Goal: Task Accomplishment & Management: Manage account settings

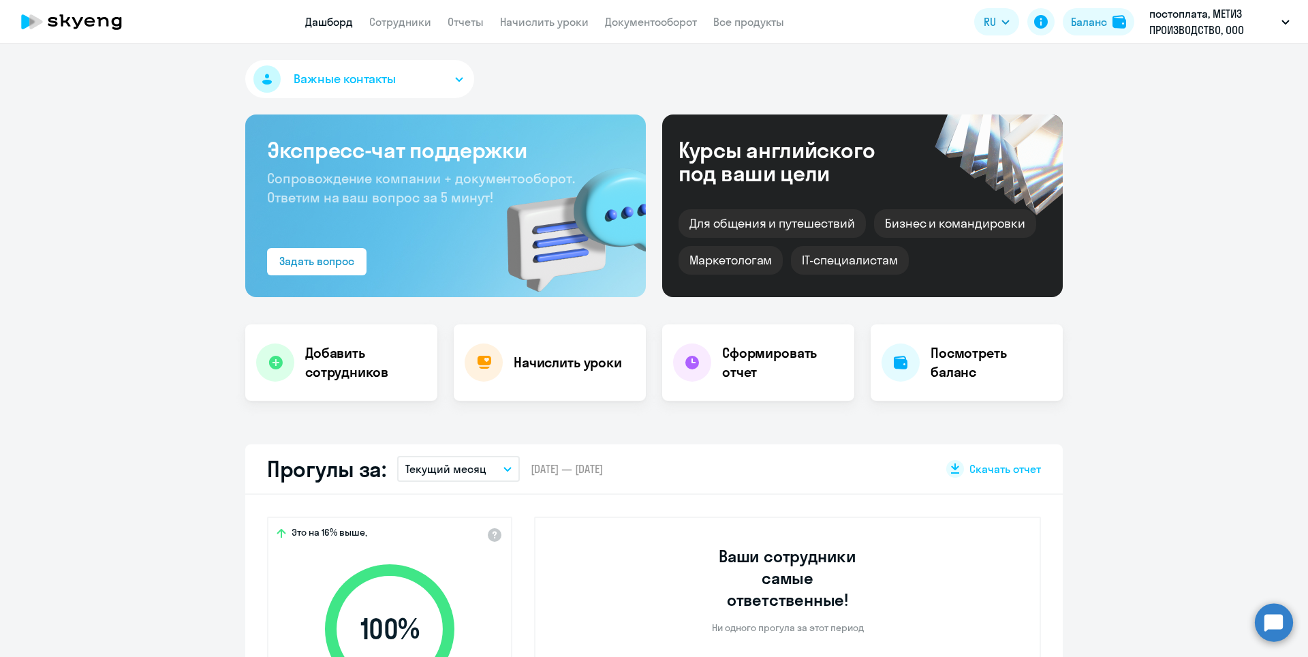
select select "30"
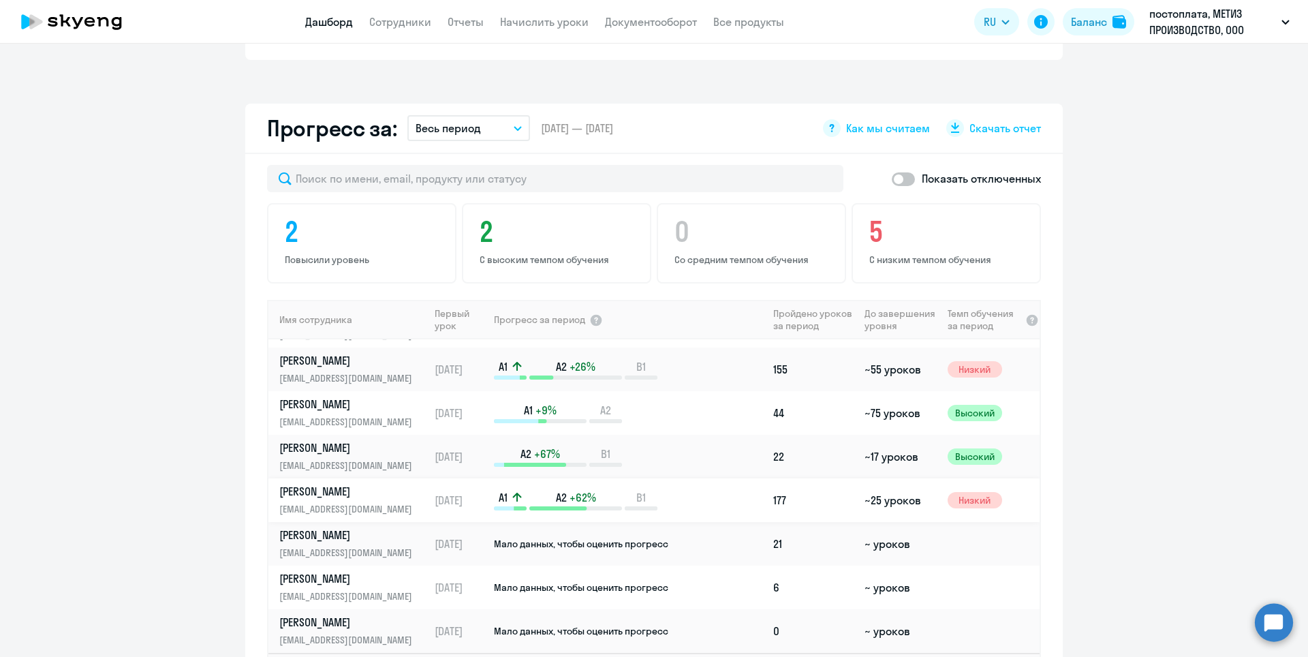
scroll to position [817, 0]
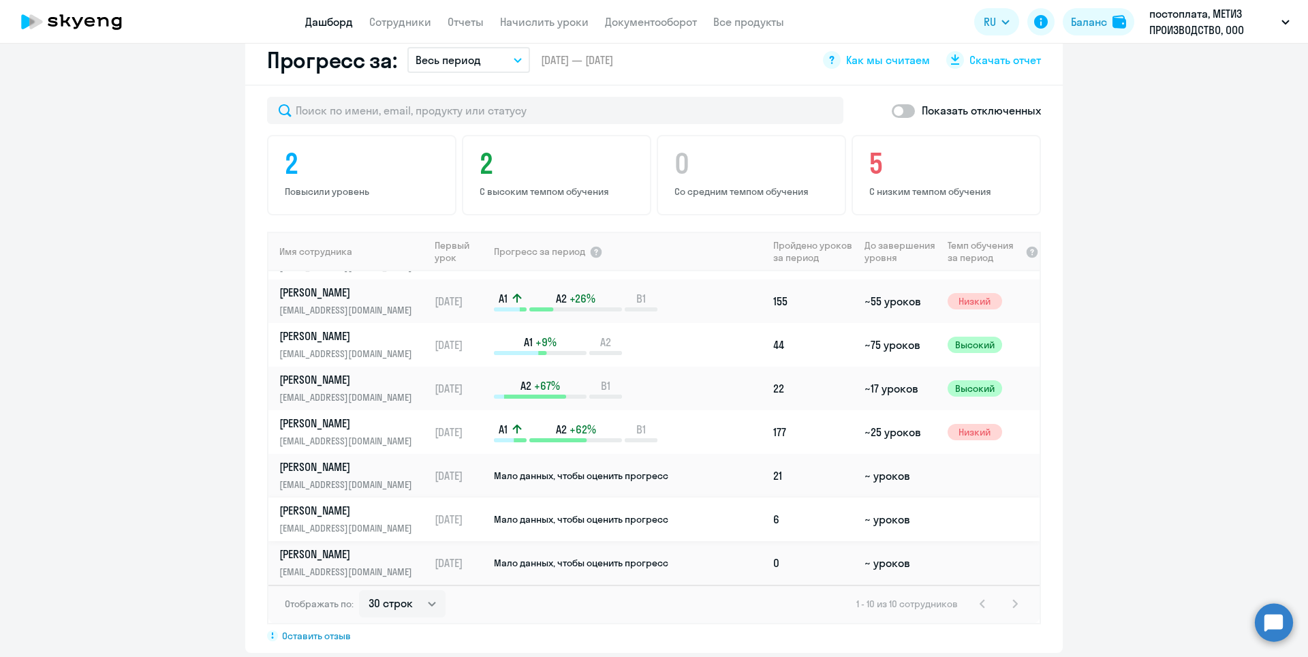
click at [364, 503] on link "[PERSON_NAME] [EMAIL_ADDRESS][DOMAIN_NAME]" at bounding box center [353, 519] width 149 height 33
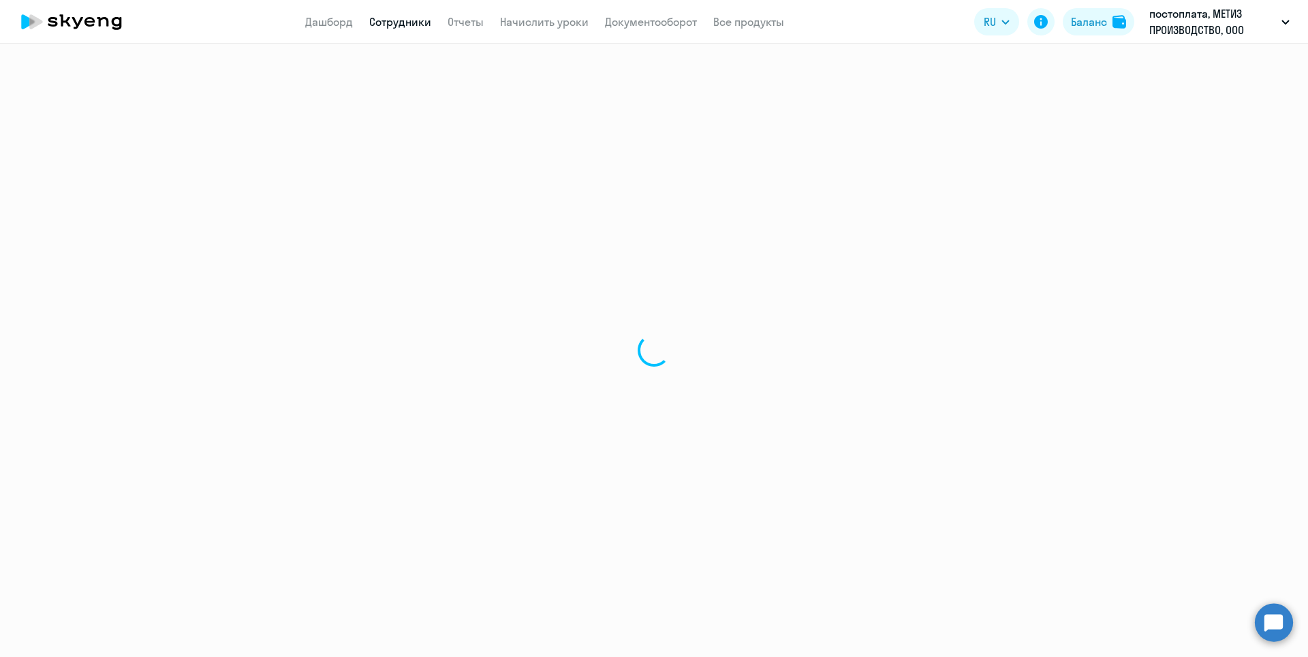
select select "english"
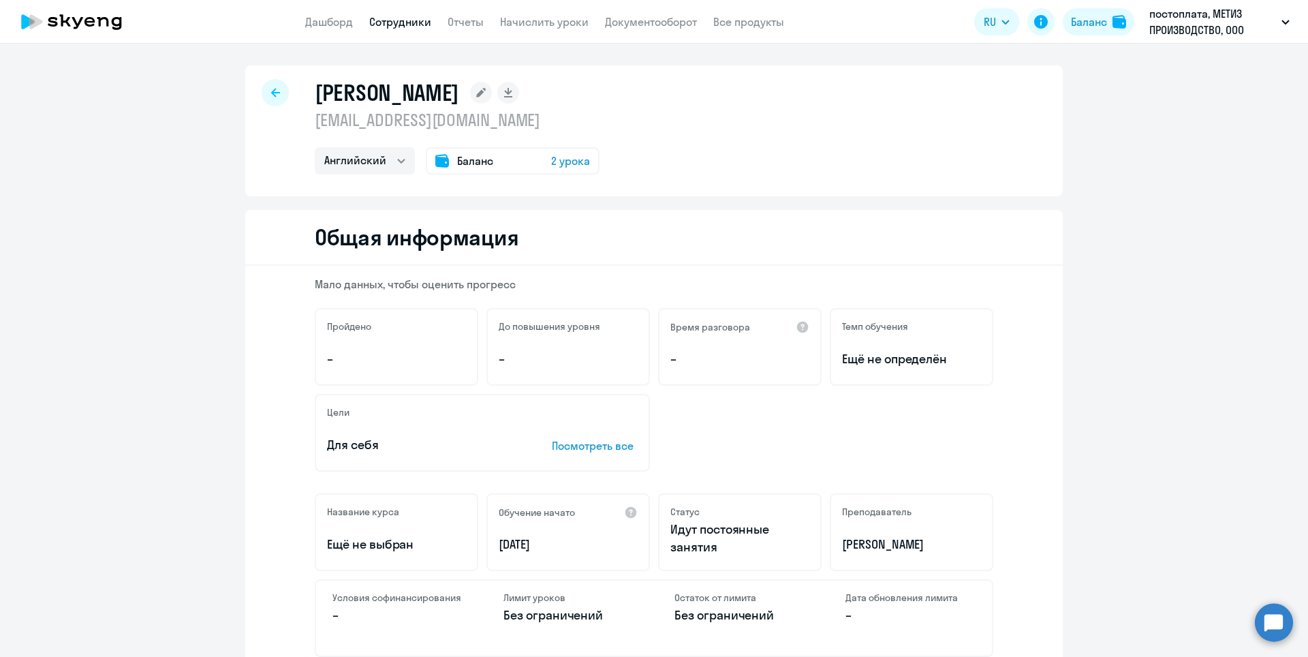
scroll to position [341, 0]
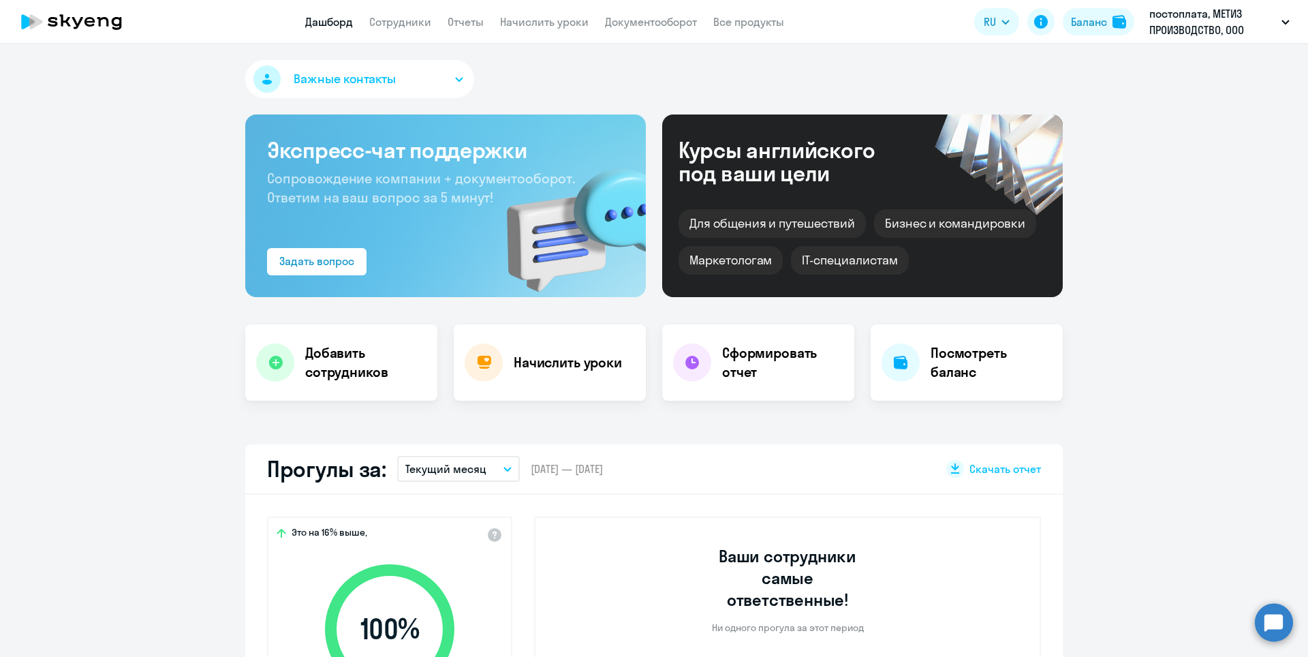
select select "30"
click at [521, 14] on app-menu-item-link "Начислить уроки" at bounding box center [544, 22] width 89 height 17
click at [521, 24] on link "Начислить уроки" at bounding box center [544, 22] width 89 height 14
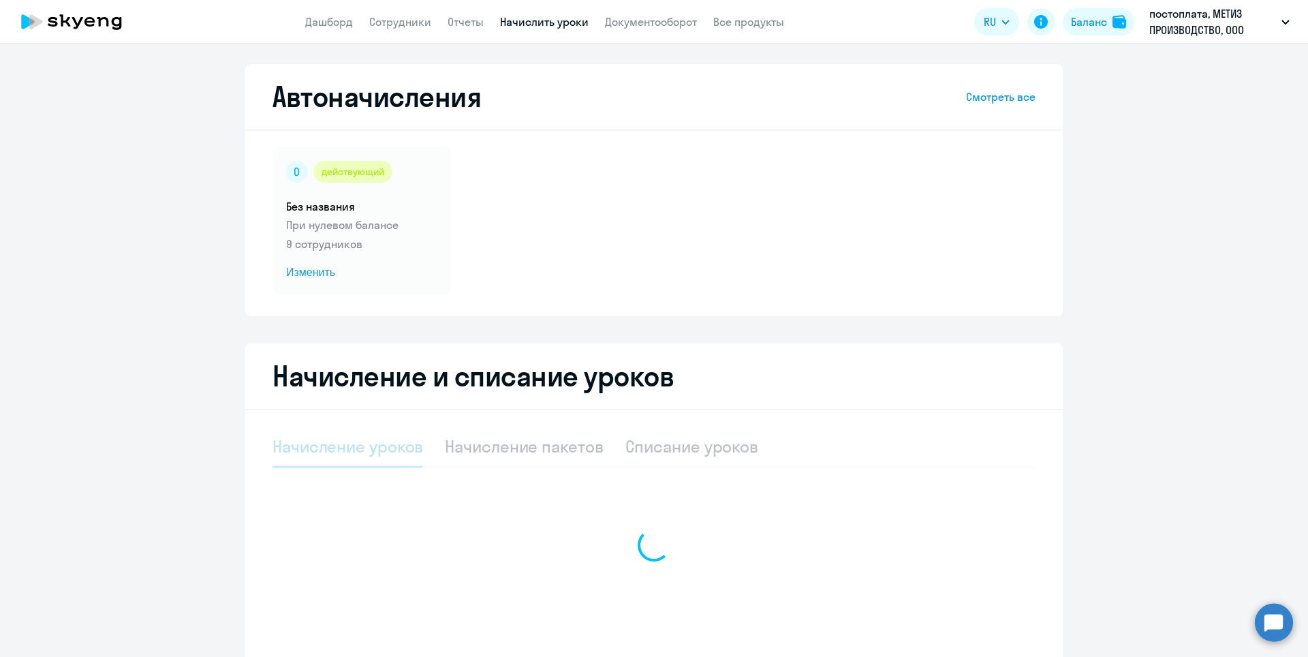
select select "10"
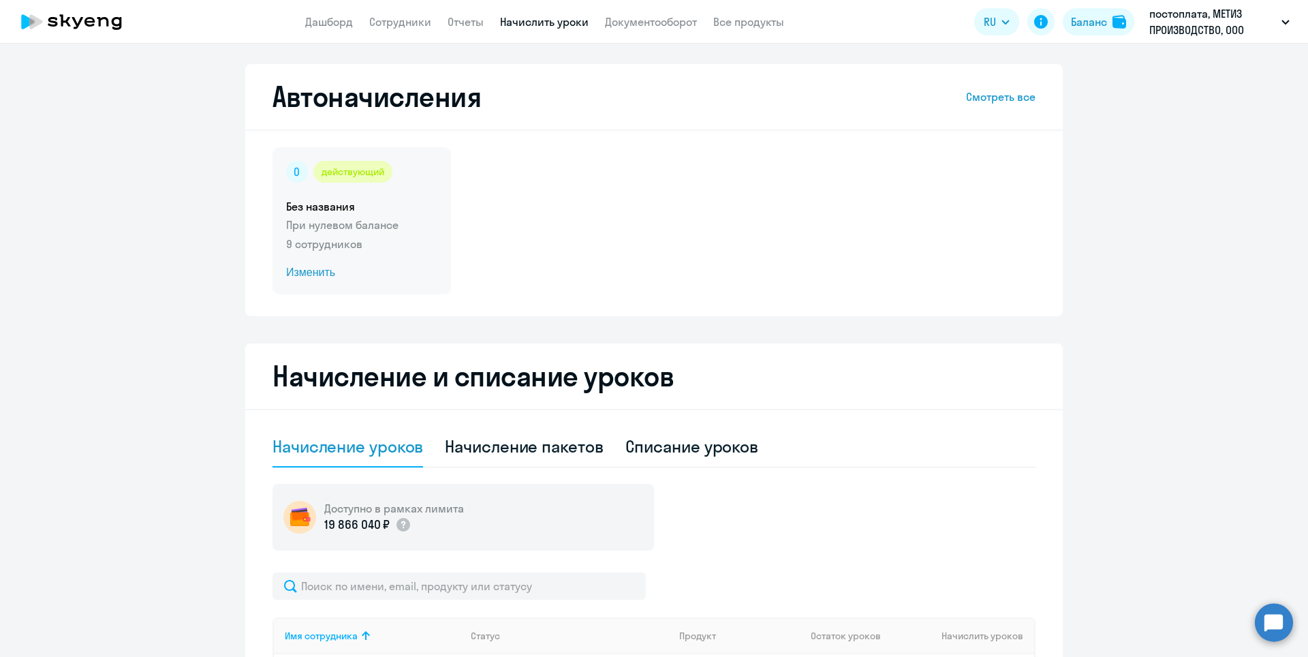
click at [311, 274] on span "Изменить" at bounding box center [361, 272] width 151 height 16
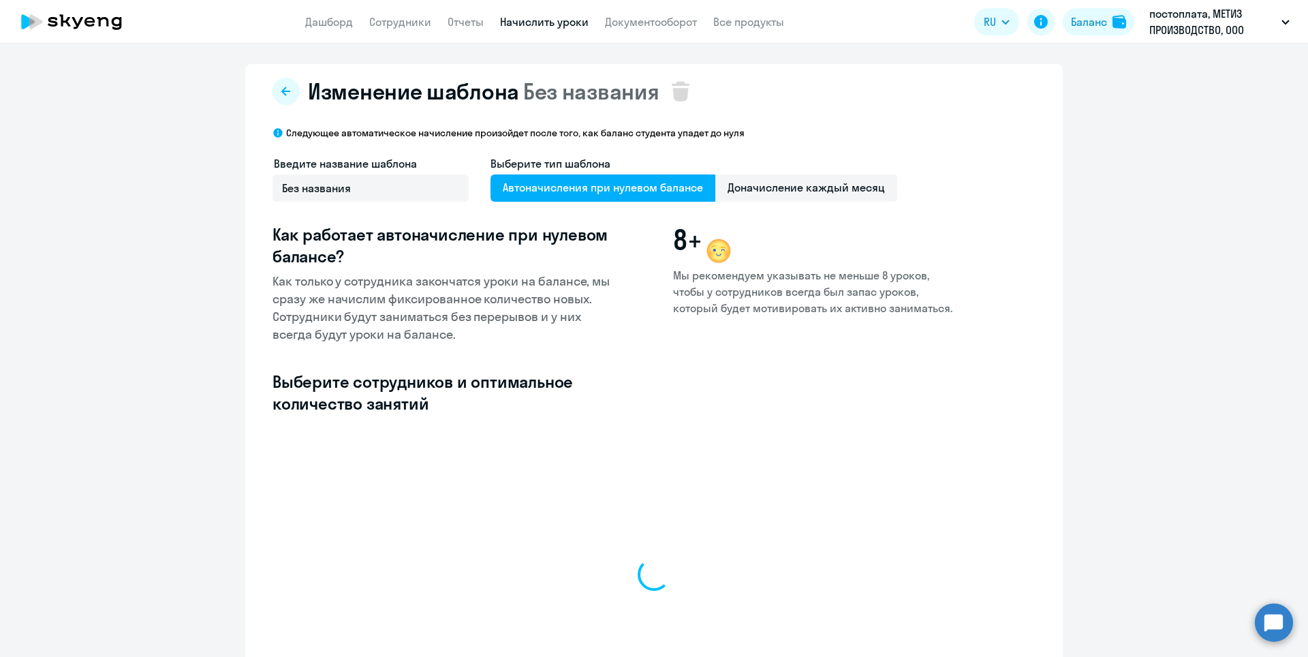
select select "10"
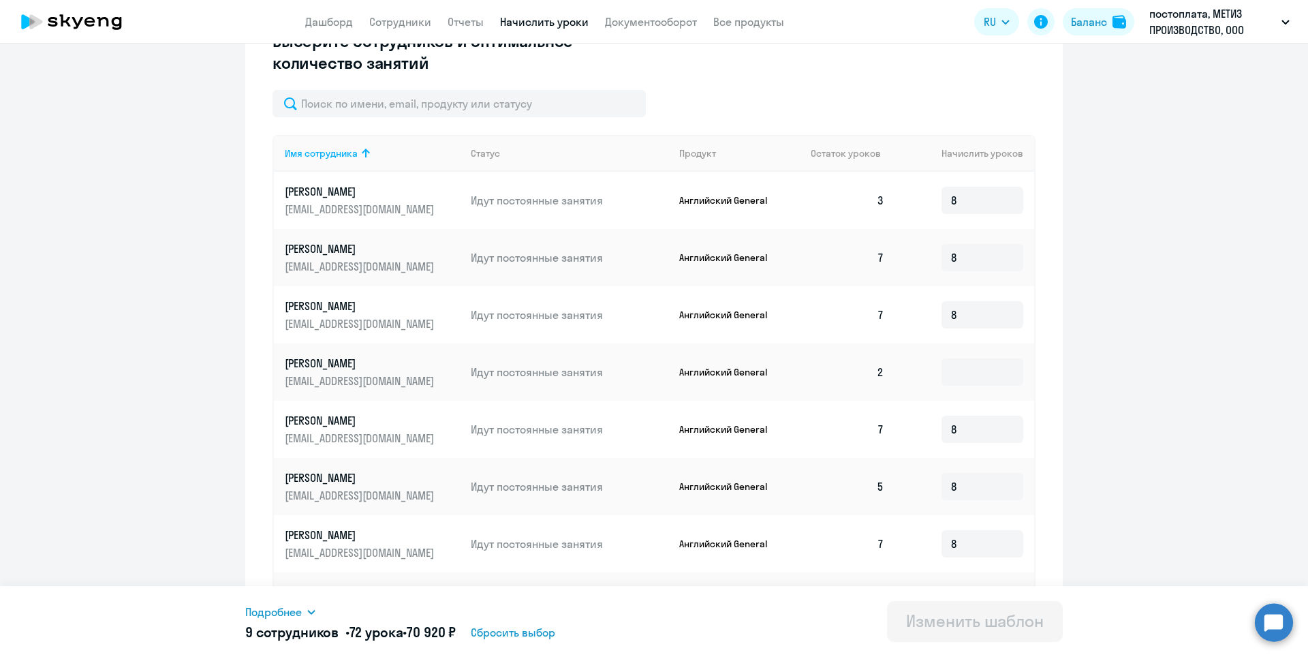
scroll to position [409, 0]
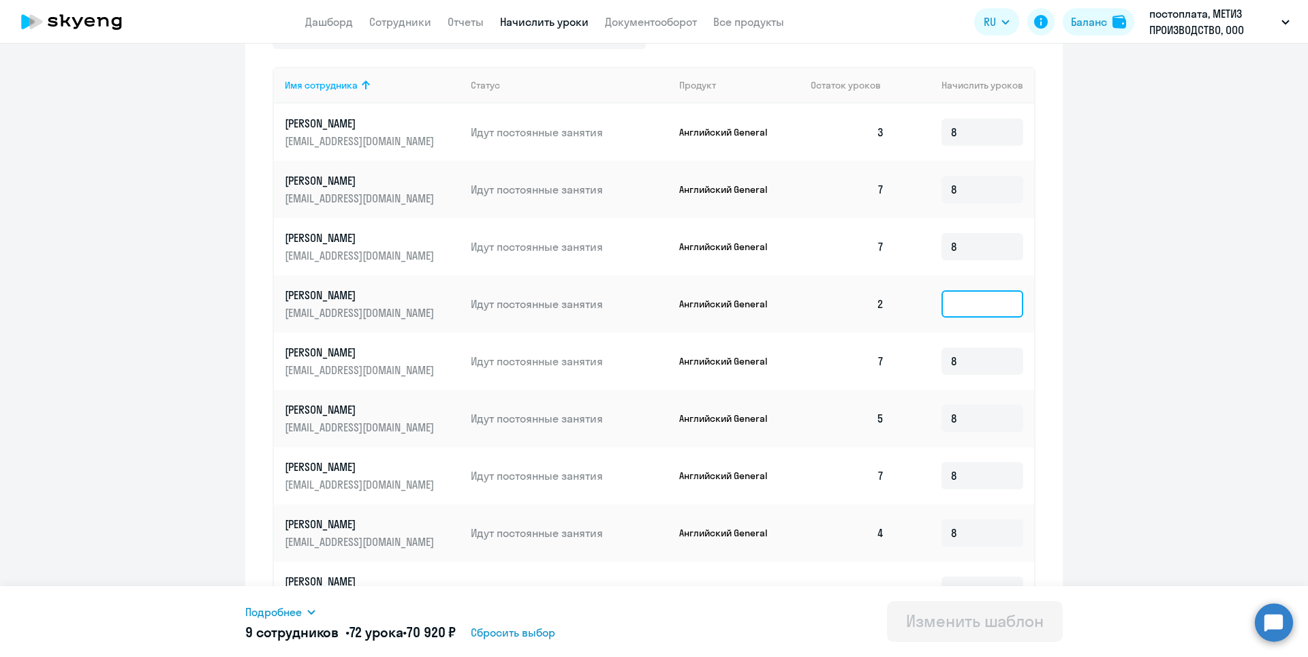
click at [964, 300] on input at bounding box center [982, 303] width 82 height 27
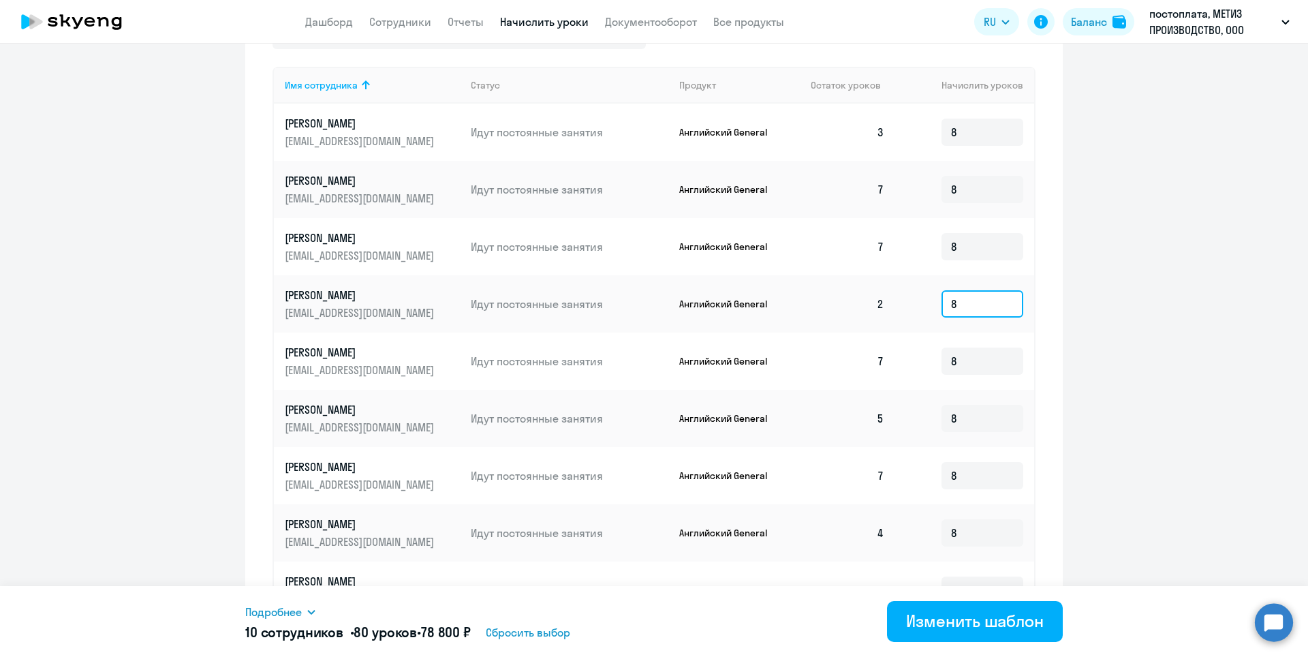
scroll to position [542, 0]
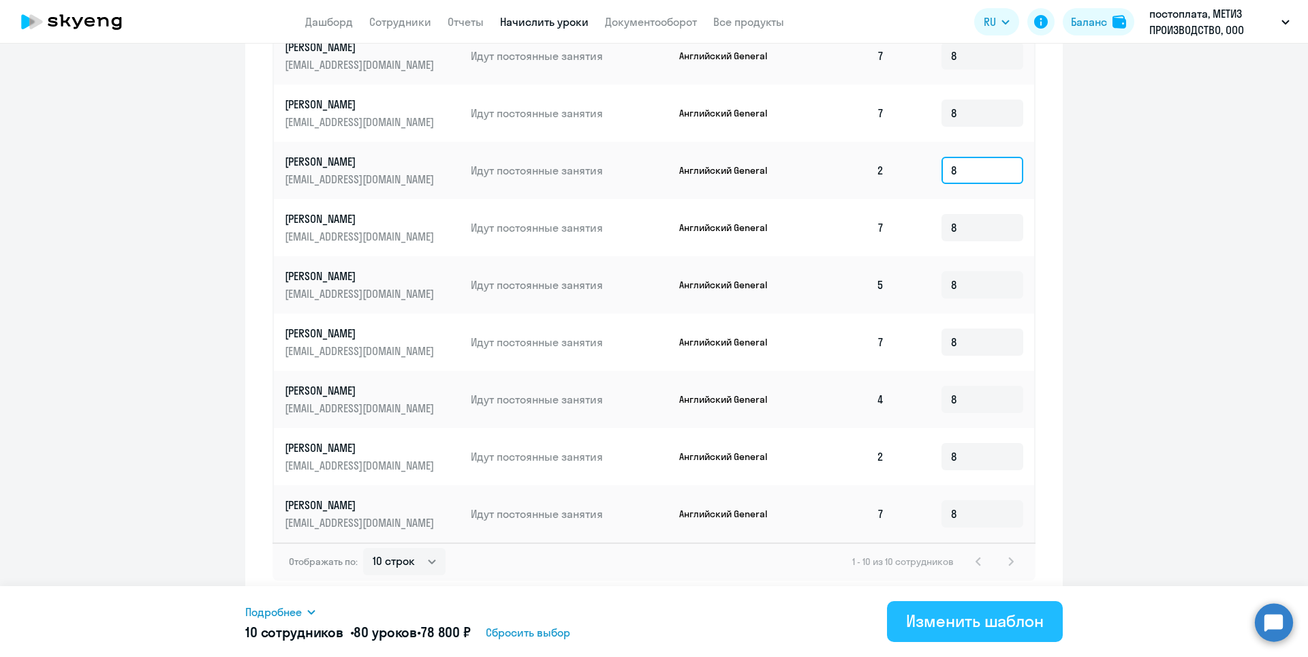
type input "8"
click at [923, 616] on div "Изменить шаблон" at bounding box center [975, 621] width 138 height 22
